Goal: Transaction & Acquisition: Purchase product/service

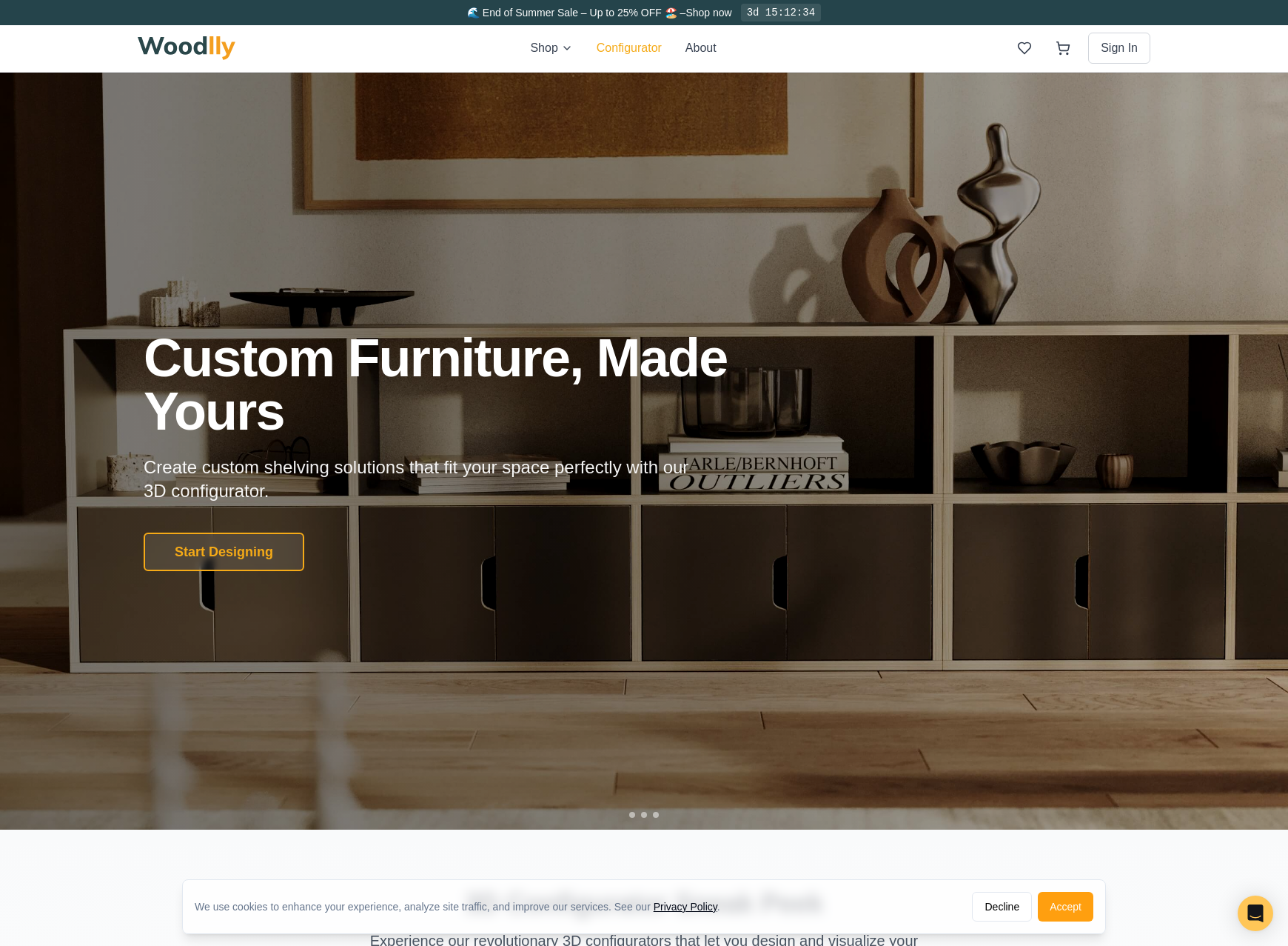
click at [628, 48] on button "Configurator" at bounding box center [629, 48] width 65 height 18
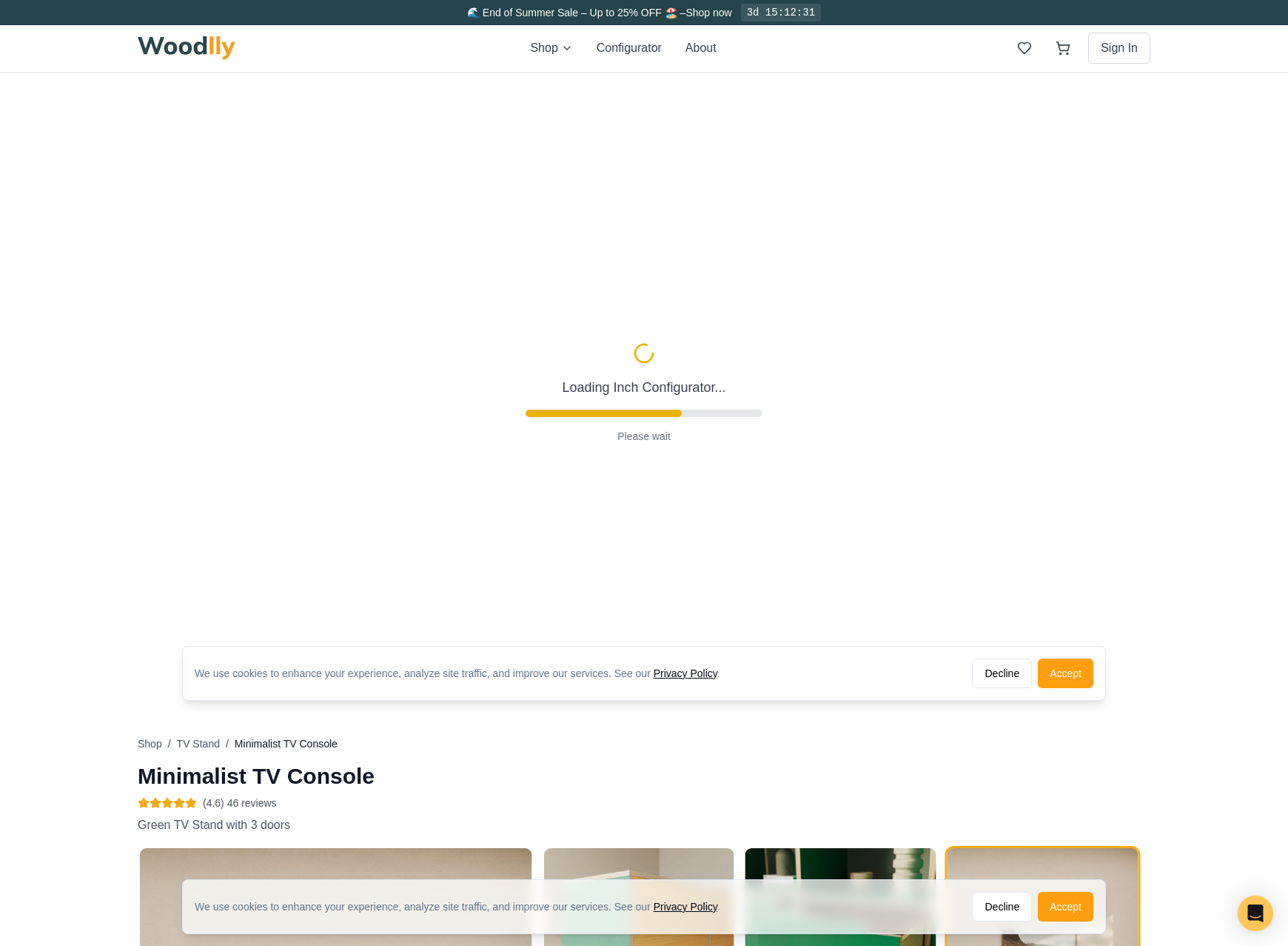
scroll to position [253, 0]
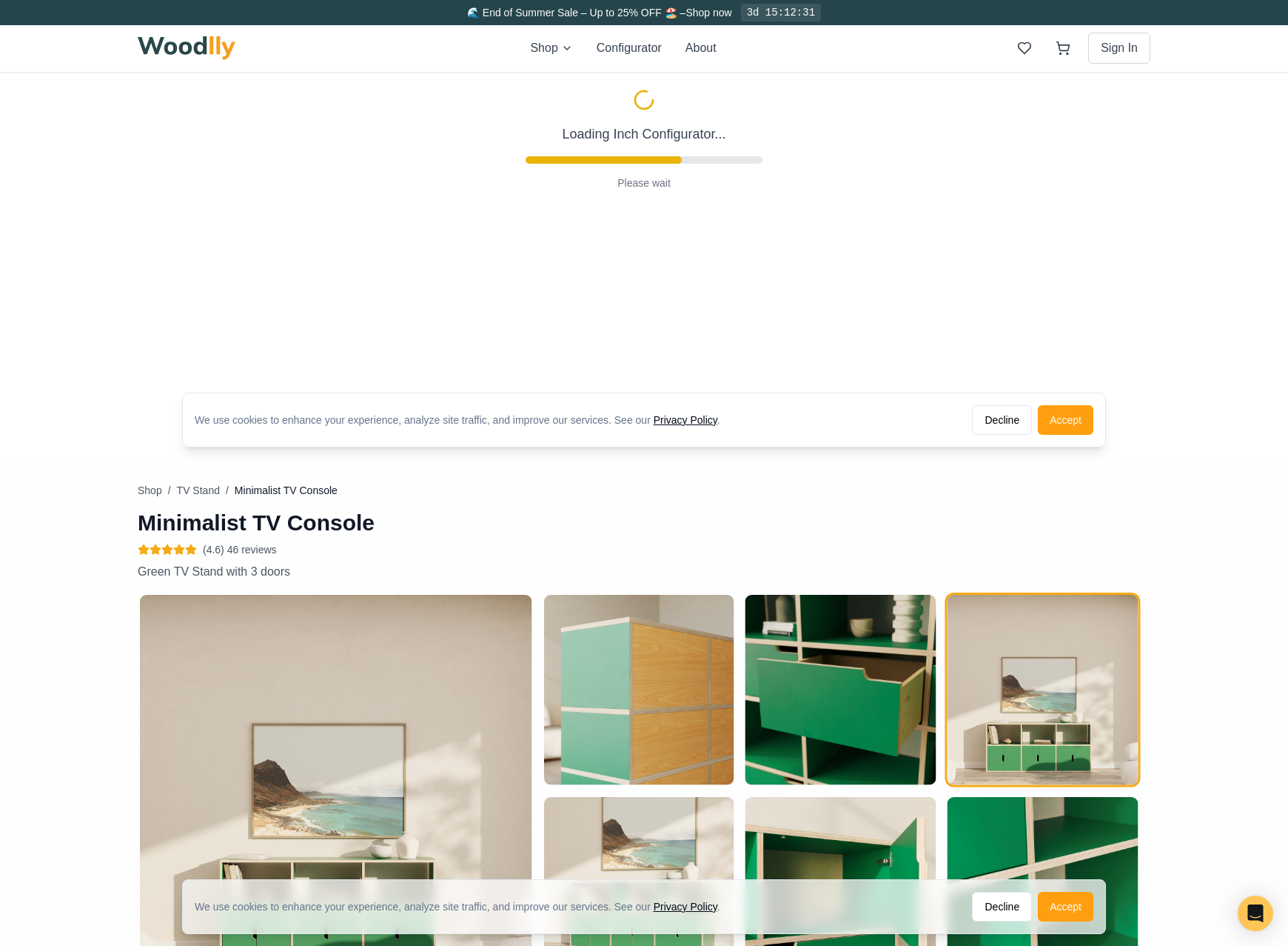
type input "63"
type input "2"
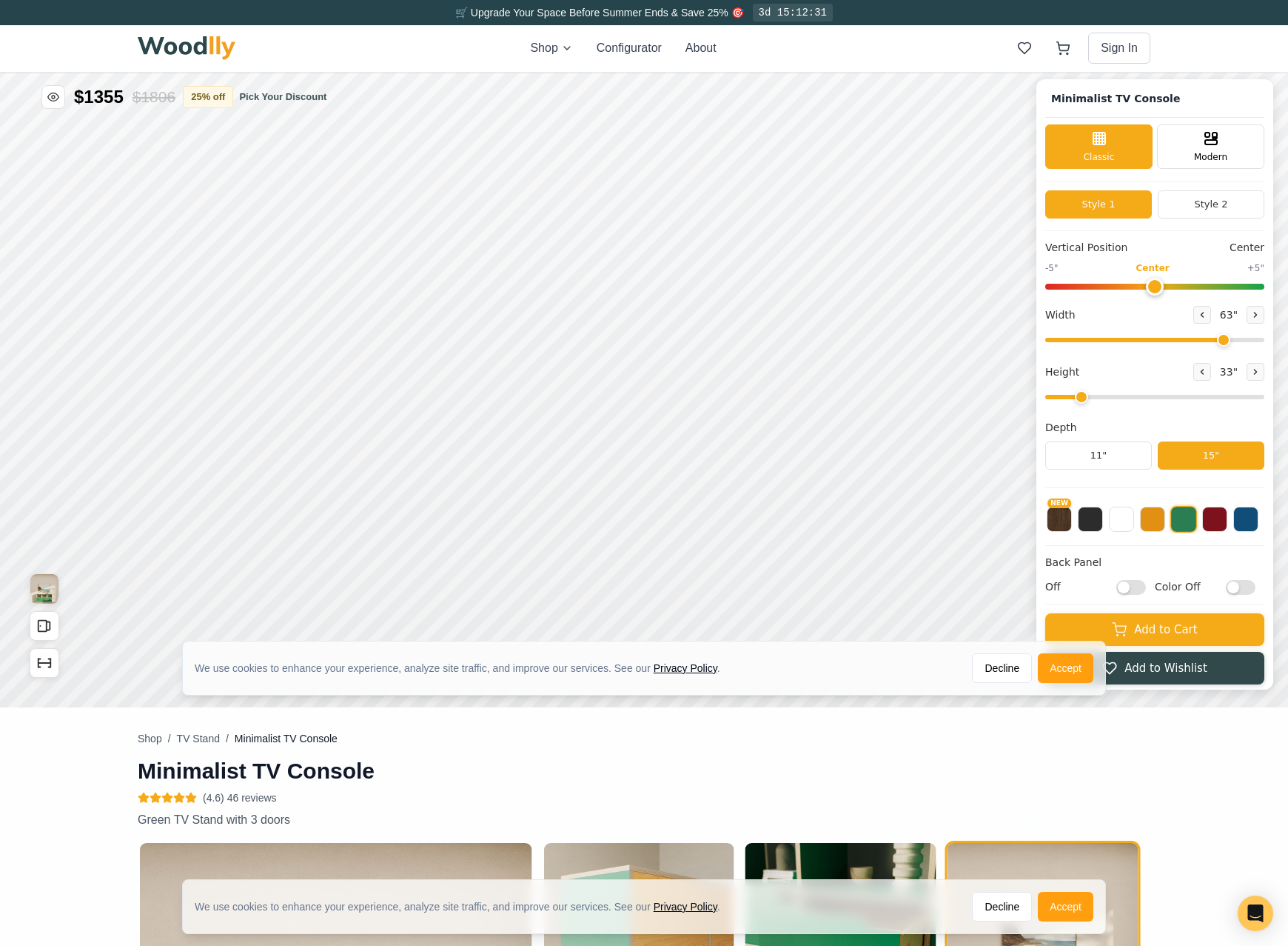
scroll to position [0, 0]
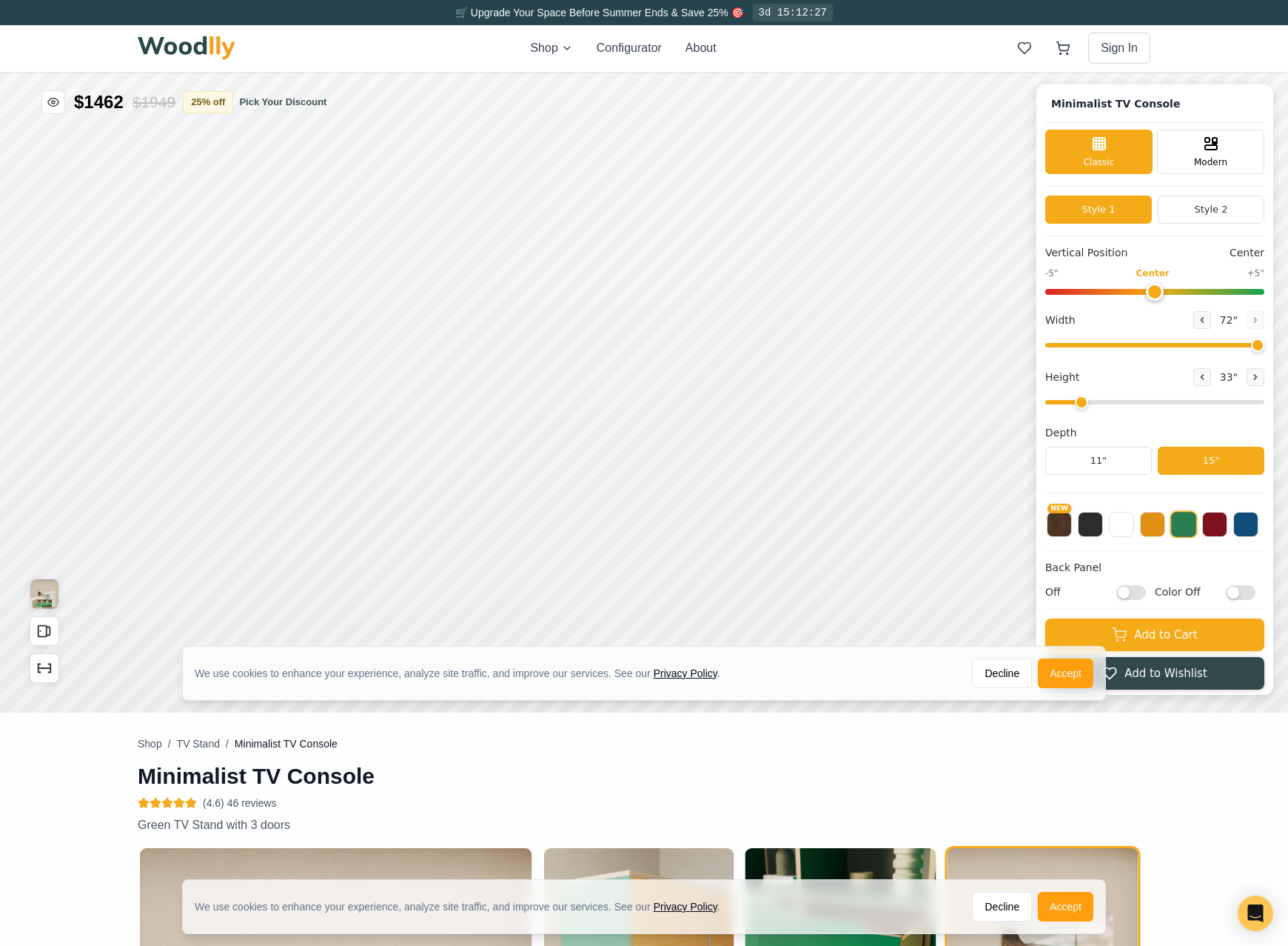
drag, startPoint x: 1222, startPoint y: 340, endPoint x: 1265, endPoint y: 342, distance: 43.0
type input "72"
click at [1265, 343] on input "range" at bounding box center [1155, 345] width 219 height 5
type input "2"
click at [1070, 404] on input "range" at bounding box center [1155, 402] width 219 height 5
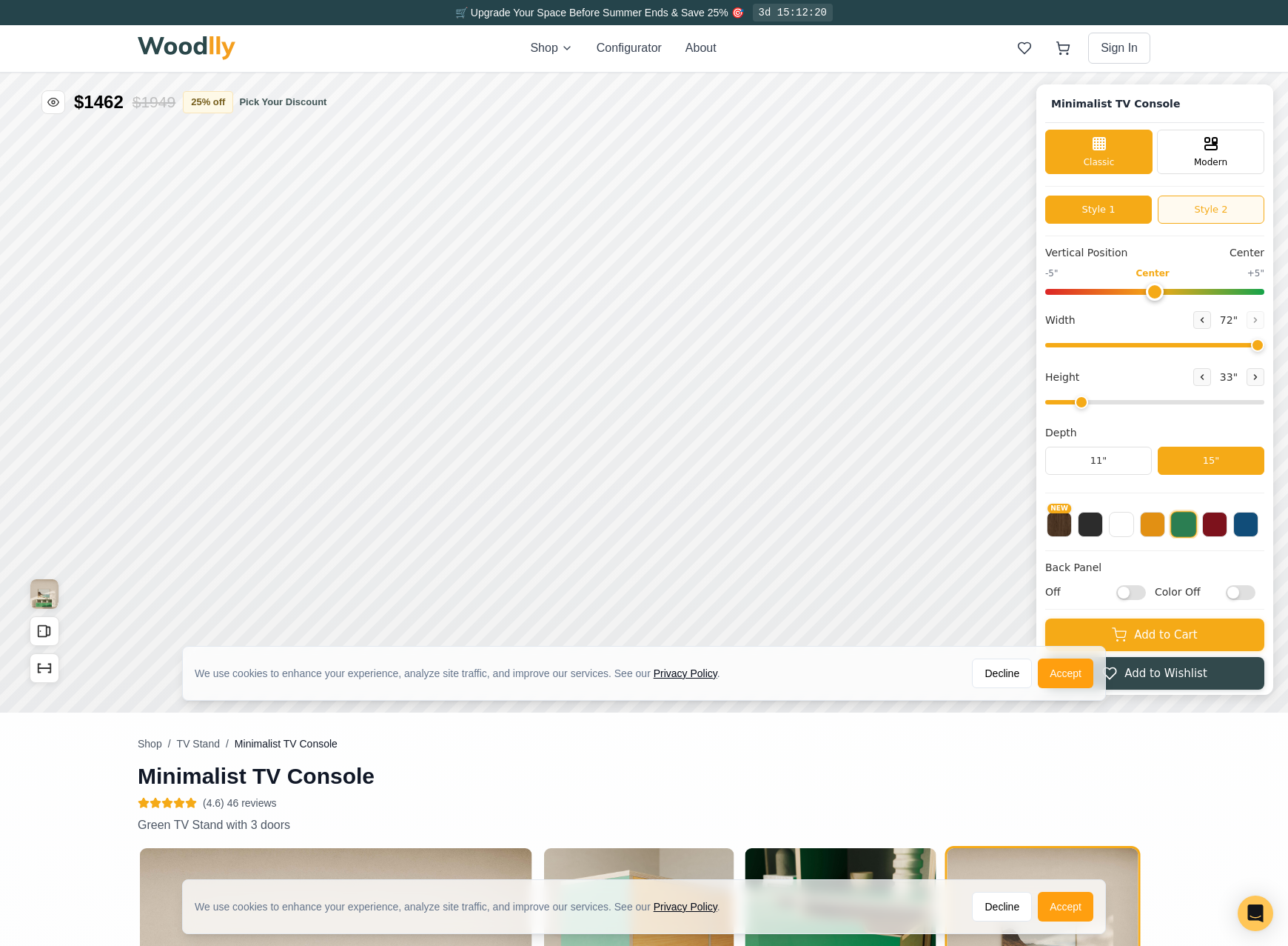
click at [1202, 207] on button "Style 2" at bounding box center [1211, 209] width 107 height 28
click at [1126, 208] on button "Style 1" at bounding box center [1098, 209] width 107 height 28
click at [1202, 215] on button "Style 2" at bounding box center [1211, 209] width 107 height 28
click at [1219, 152] on div "Modern" at bounding box center [1211, 150] width 107 height 45
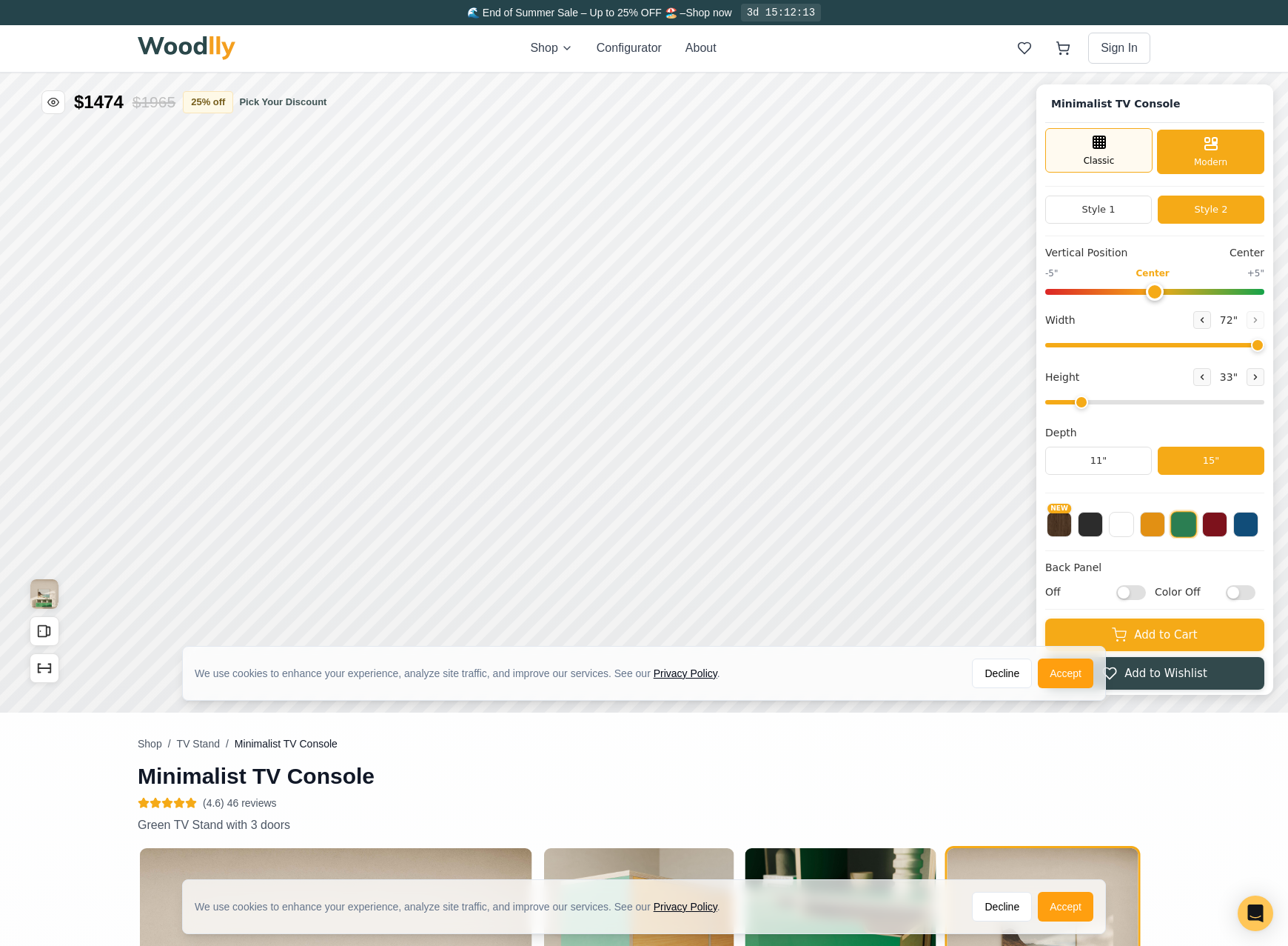
click at [1141, 148] on div "Classic" at bounding box center [1099, 150] width 107 height 45
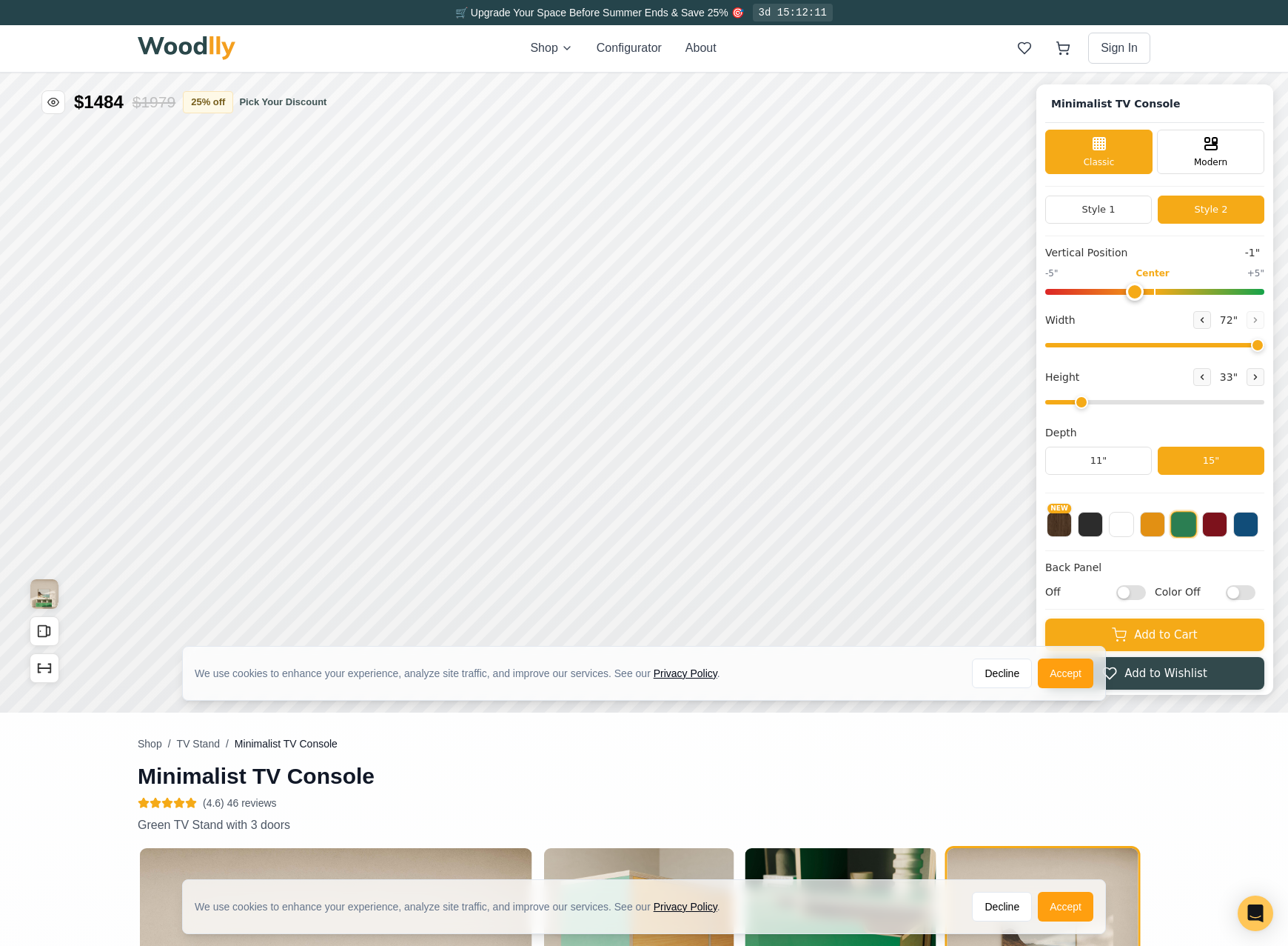
type input "0"
drag, startPoint x: 1144, startPoint y: 292, endPoint x: 1157, endPoint y: 281, distance: 17.0
click at [1157, 289] on input "range" at bounding box center [1155, 292] width 219 height 6
click at [1058, 526] on button "NEW" at bounding box center [1059, 522] width 25 height 25
click at [1087, 527] on button at bounding box center [1090, 522] width 25 height 25
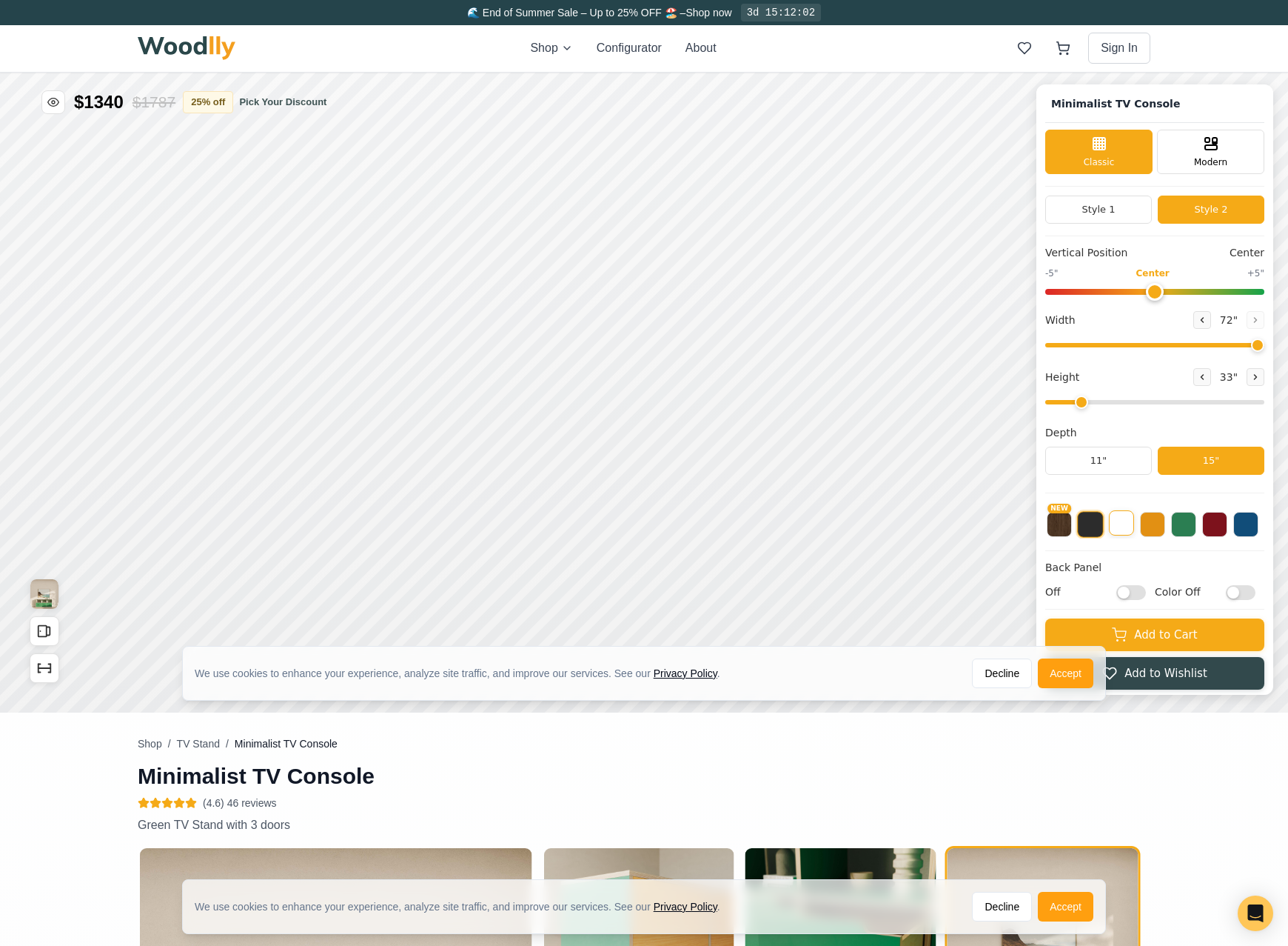
scroll to position [4, 0]
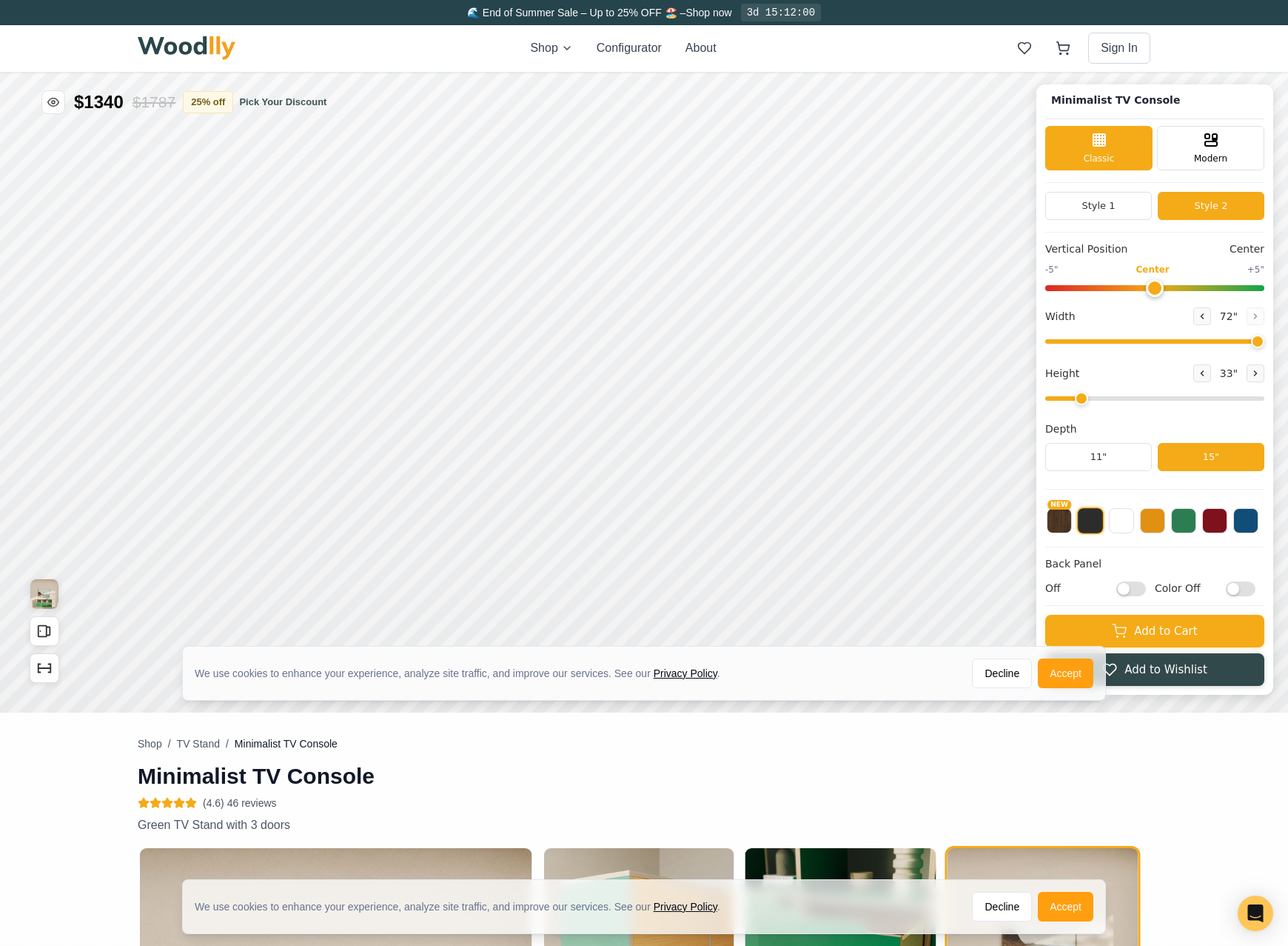
click at [1128, 586] on input "Off" at bounding box center [1131, 589] width 29 height 15
click at [1128, 586] on input "On" at bounding box center [1131, 589] width 29 height 15
click at [1128, 586] on input "Off" at bounding box center [1131, 589] width 29 height 15
checkbox input "true"
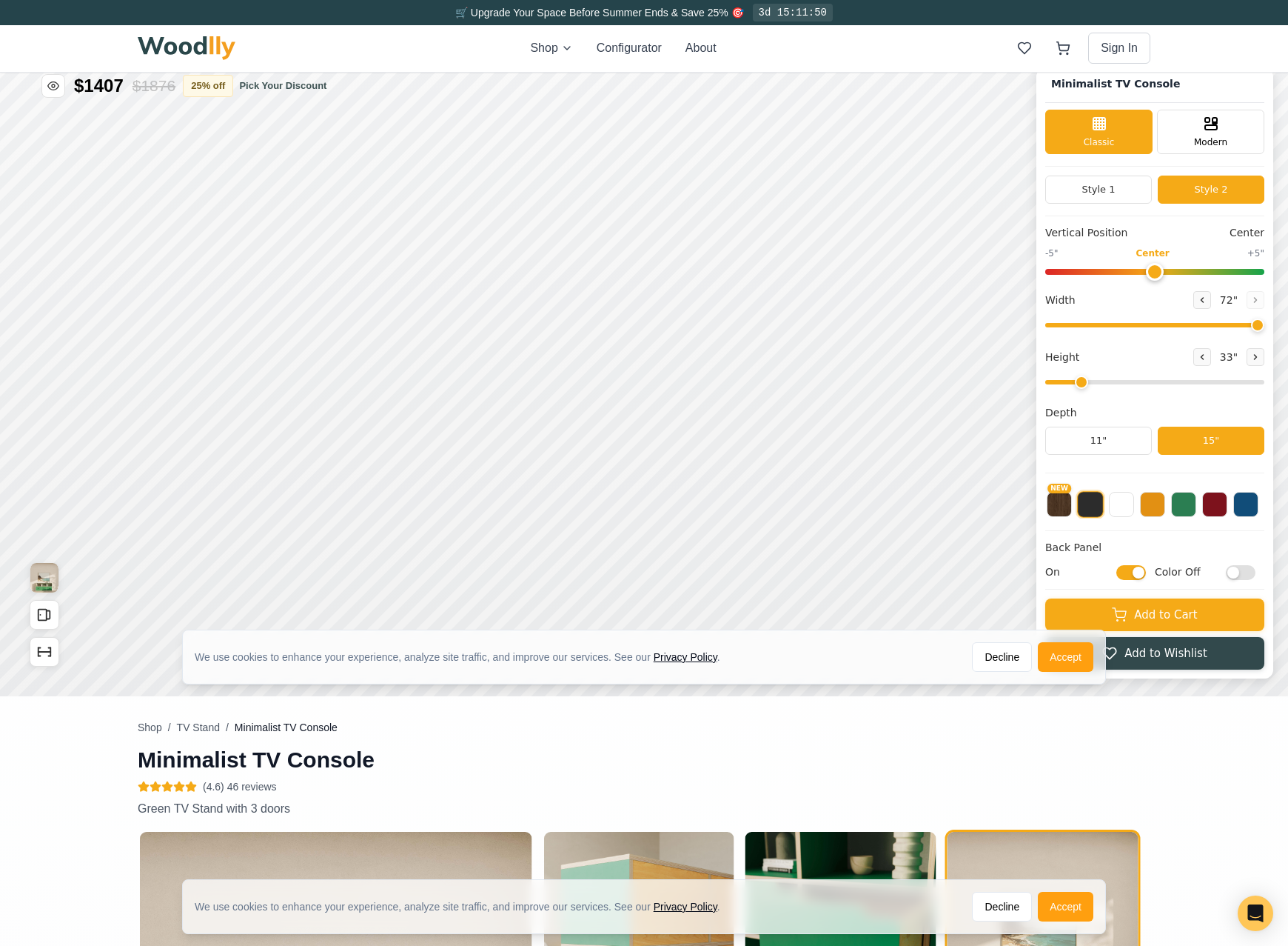
scroll to position [0, 0]
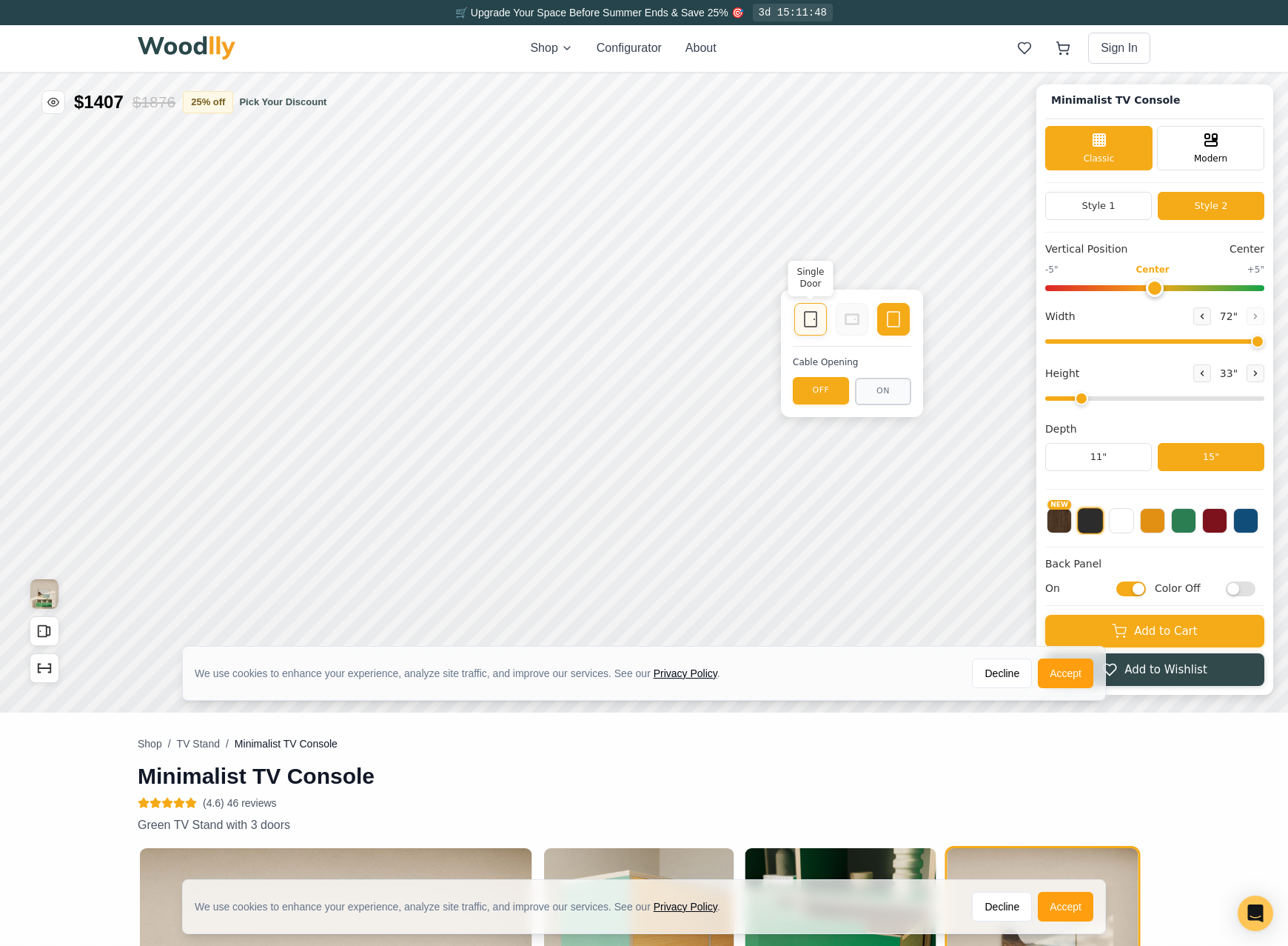
click at [815, 321] on icon at bounding box center [811, 320] width 18 height 18
click at [804, 317] on icon at bounding box center [811, 320] width 18 height 18
click at [888, 321] on icon at bounding box center [894, 320] width 18 height 18
drag, startPoint x: 1080, startPoint y: 394, endPoint x: 1099, endPoint y: 394, distance: 19.0
click at [1099, 396] on input "range" at bounding box center [1155, 398] width 219 height 5
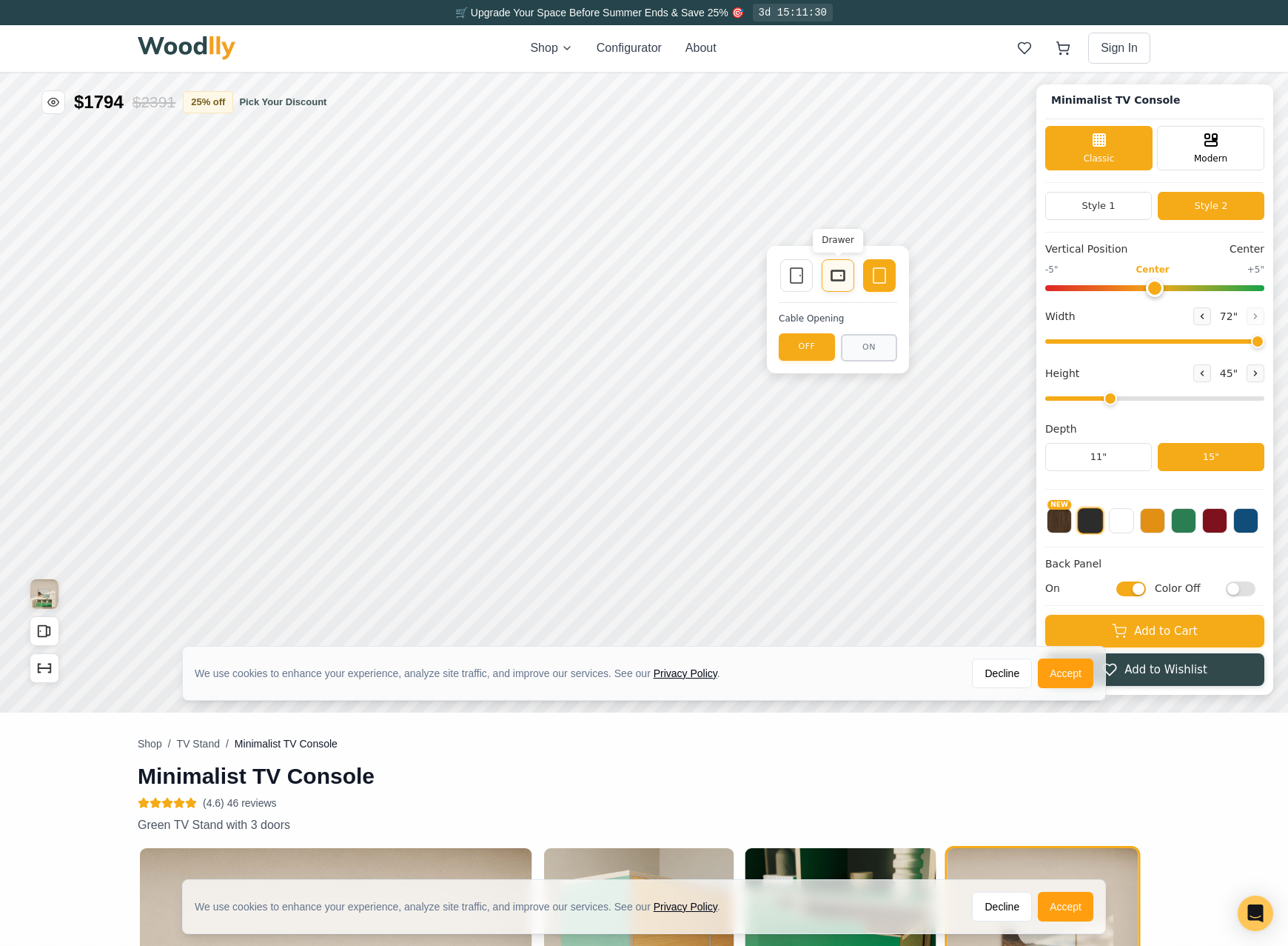
click at [829, 278] on icon at bounding box center [839, 276] width 18 height 18
click at [294, 373] on icon at bounding box center [295, 374] width 10 height 10
click at [295, 286] on icon at bounding box center [294, 286] width 10 height 10
drag, startPoint x: 1107, startPoint y: 395, endPoint x: 1086, endPoint y: 395, distance: 21.0
type input "2"
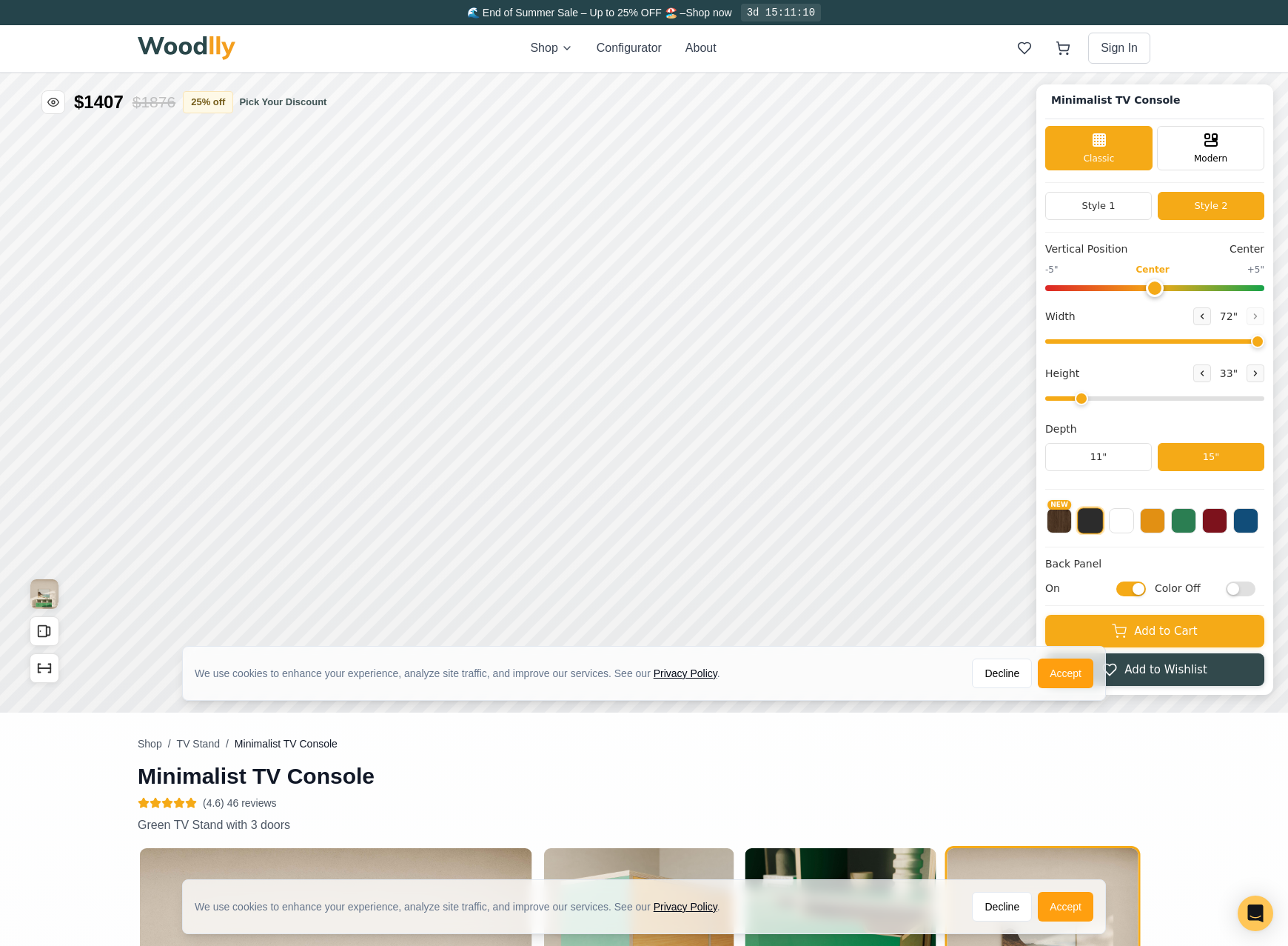
click at [1086, 396] on input "range" at bounding box center [1155, 398] width 219 height 5
click at [272, 291] on div "9"" at bounding box center [267, 288] width 11 height 17
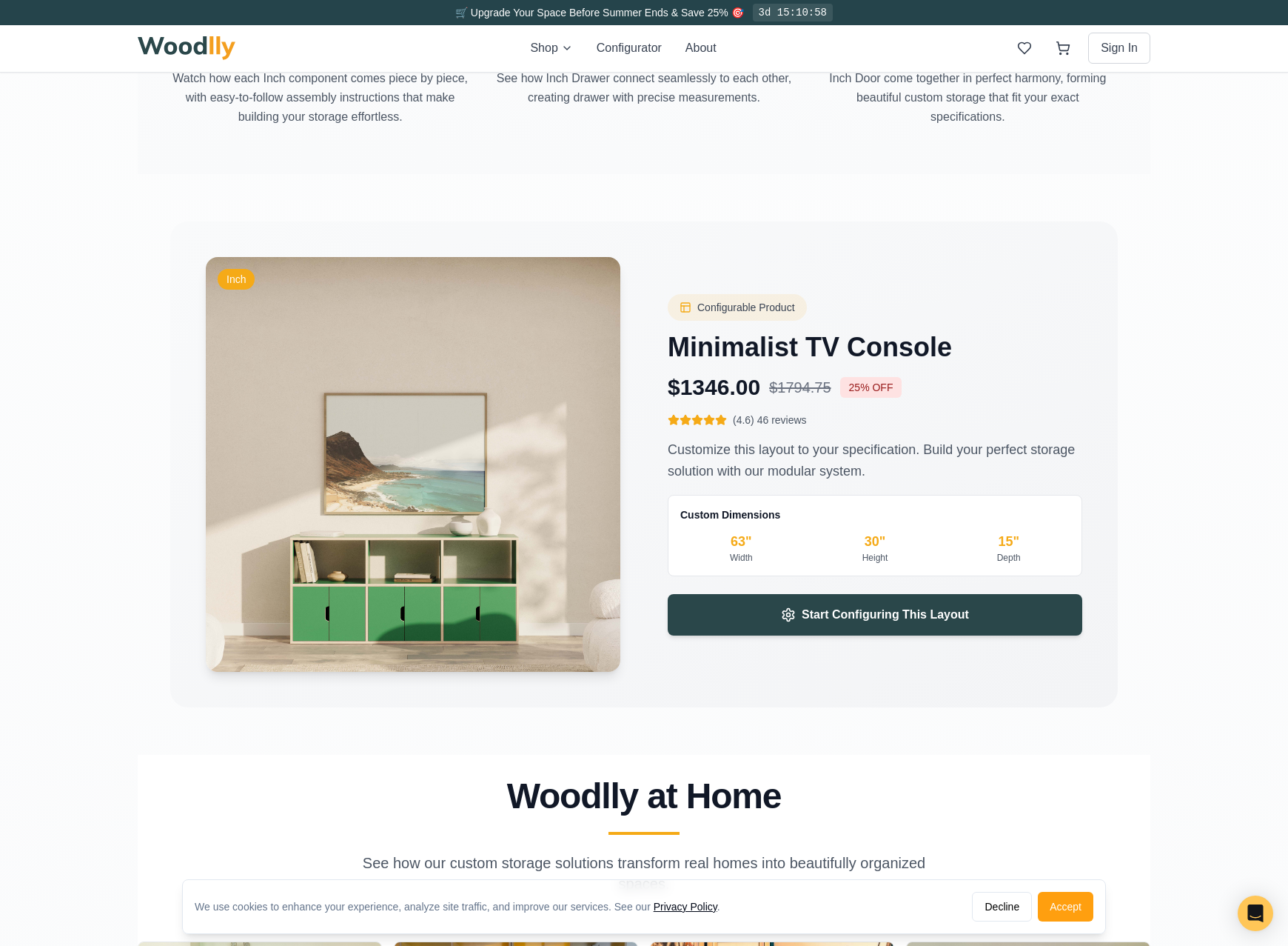
scroll to position [2022, 0]
